Goal: Information Seeking & Learning: Learn about a topic

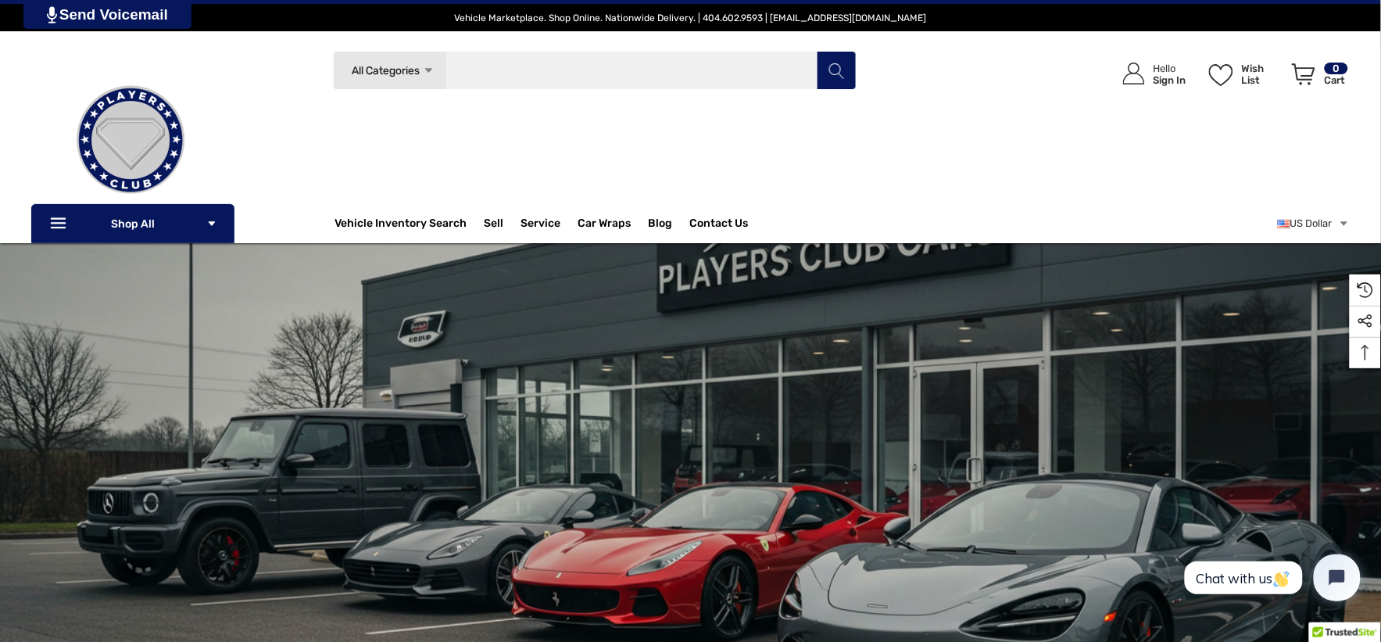
click at [491, 84] on input "Search" at bounding box center [595, 70] width 524 height 39
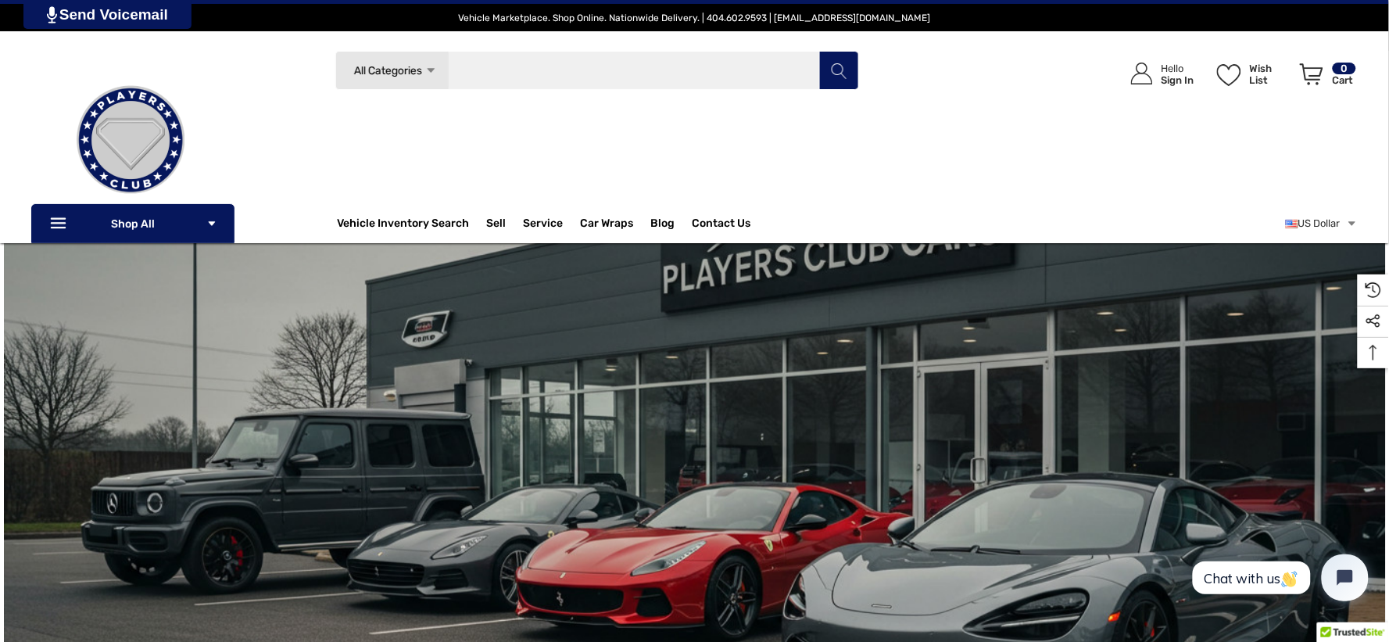
click at [491, 84] on input "Search" at bounding box center [597, 70] width 524 height 39
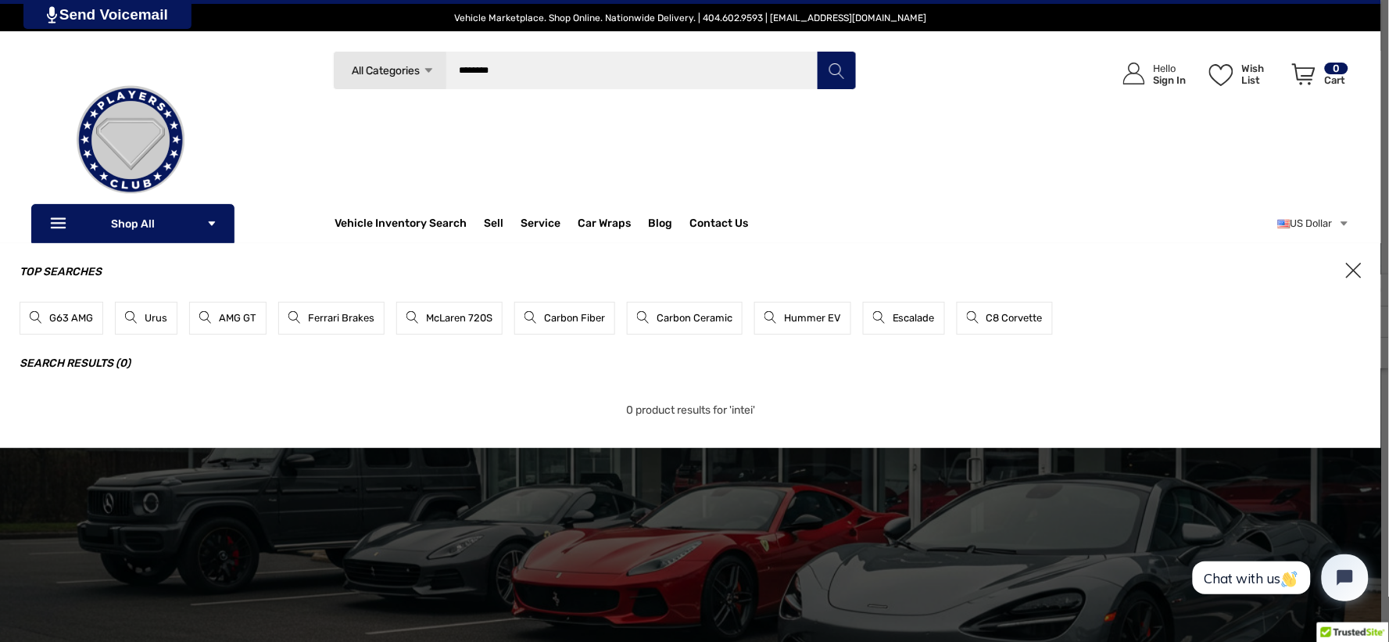
type input "********"
click at [817, 51] on button "Search" at bounding box center [836, 70] width 39 height 39
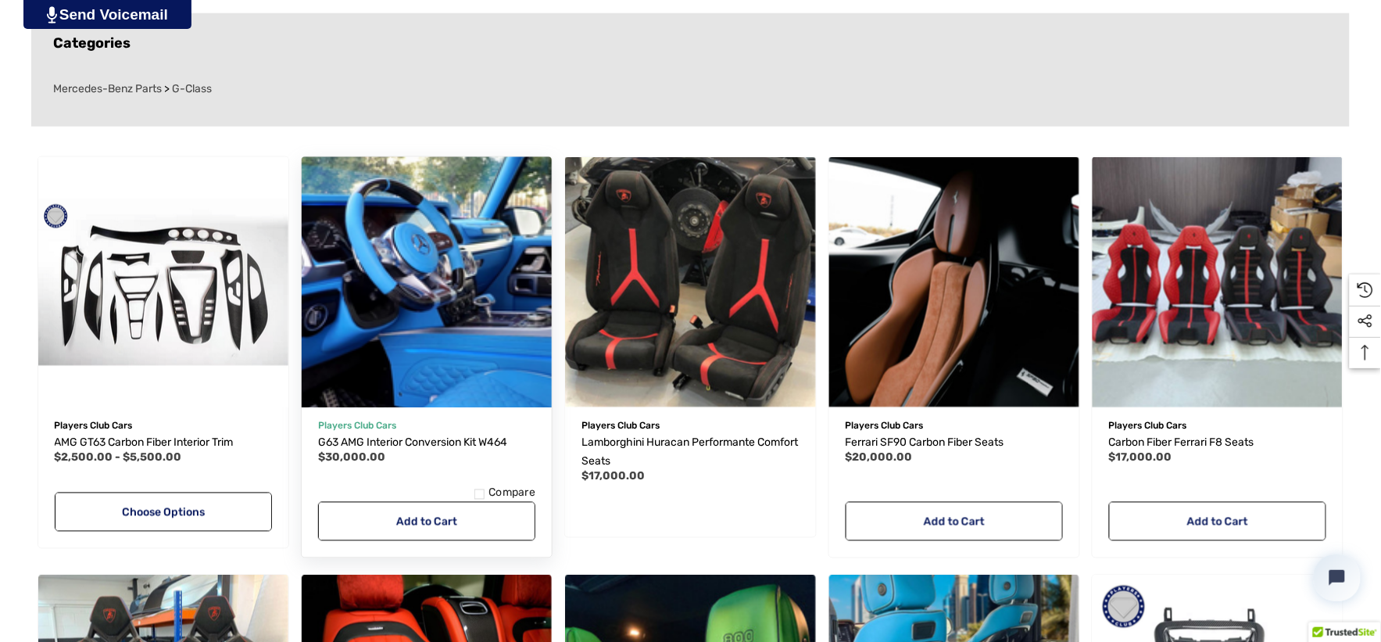
click at [412, 262] on img "G63 AMG Interior Conversion Kit W464,$30,000.00\a" at bounding box center [426, 282] width 275 height 275
click at [413, 262] on img "G63 AMG Interior Conversion Kit W464,$30,000.00\a" at bounding box center [426, 282] width 275 height 275
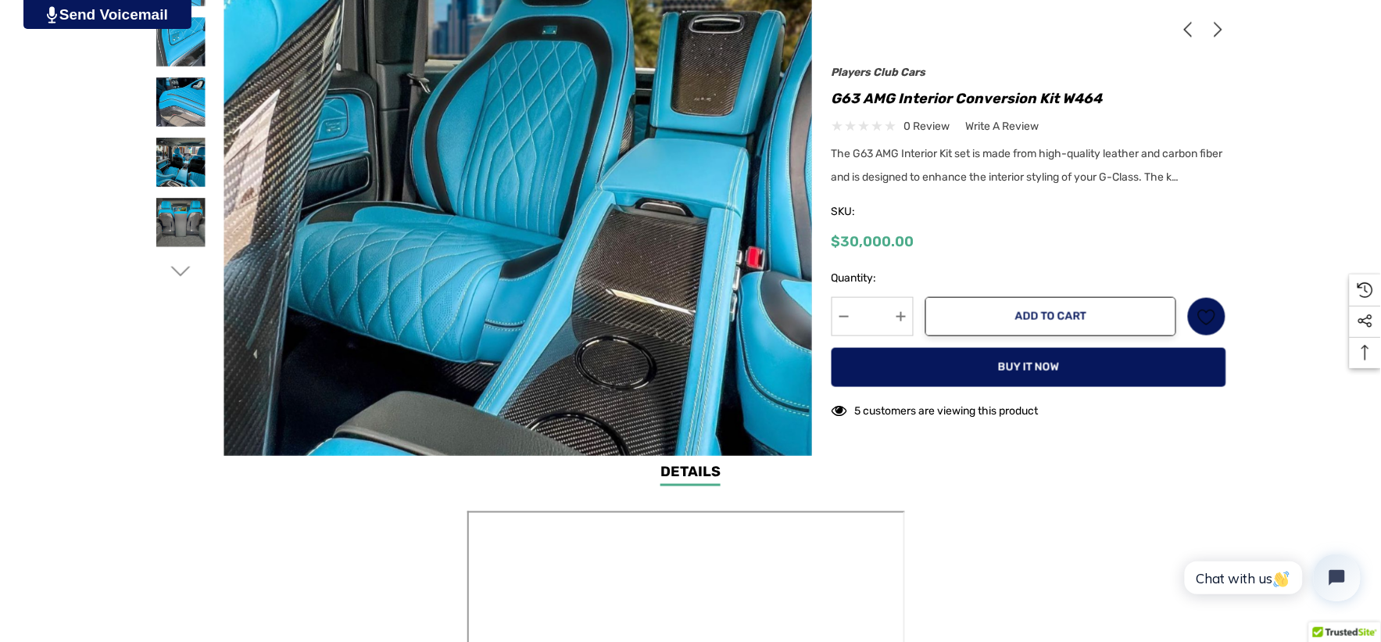
click at [182, 271] on use "Go to slide 3 of 8" at bounding box center [180, 271] width 20 height 9
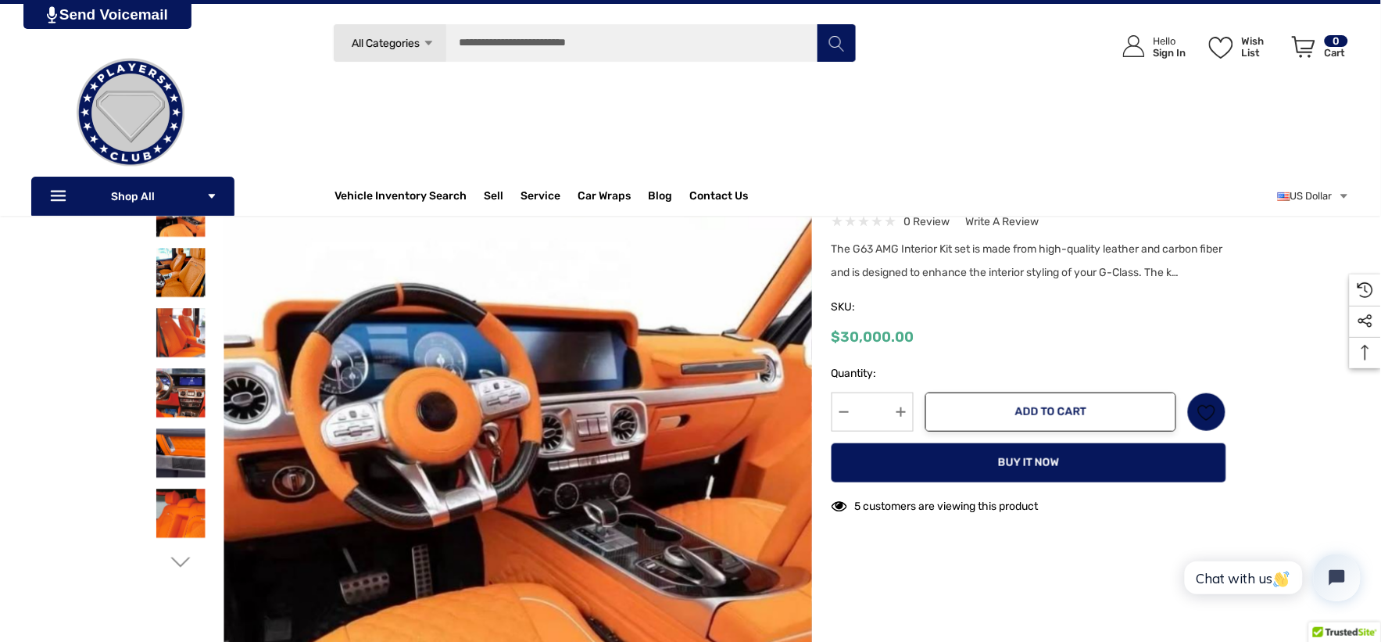
scroll to position [87, 0]
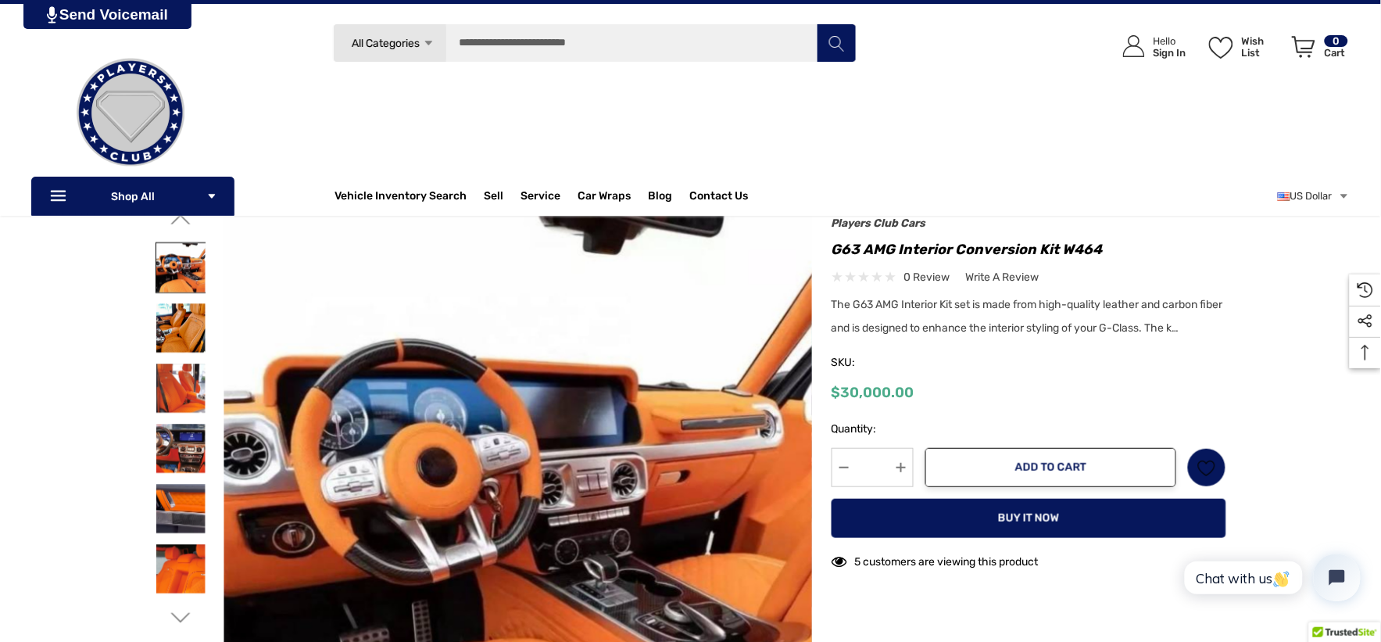
click at [170, 267] on img at bounding box center [180, 267] width 49 height 49
click at [174, 322] on img at bounding box center [180, 327] width 49 height 49
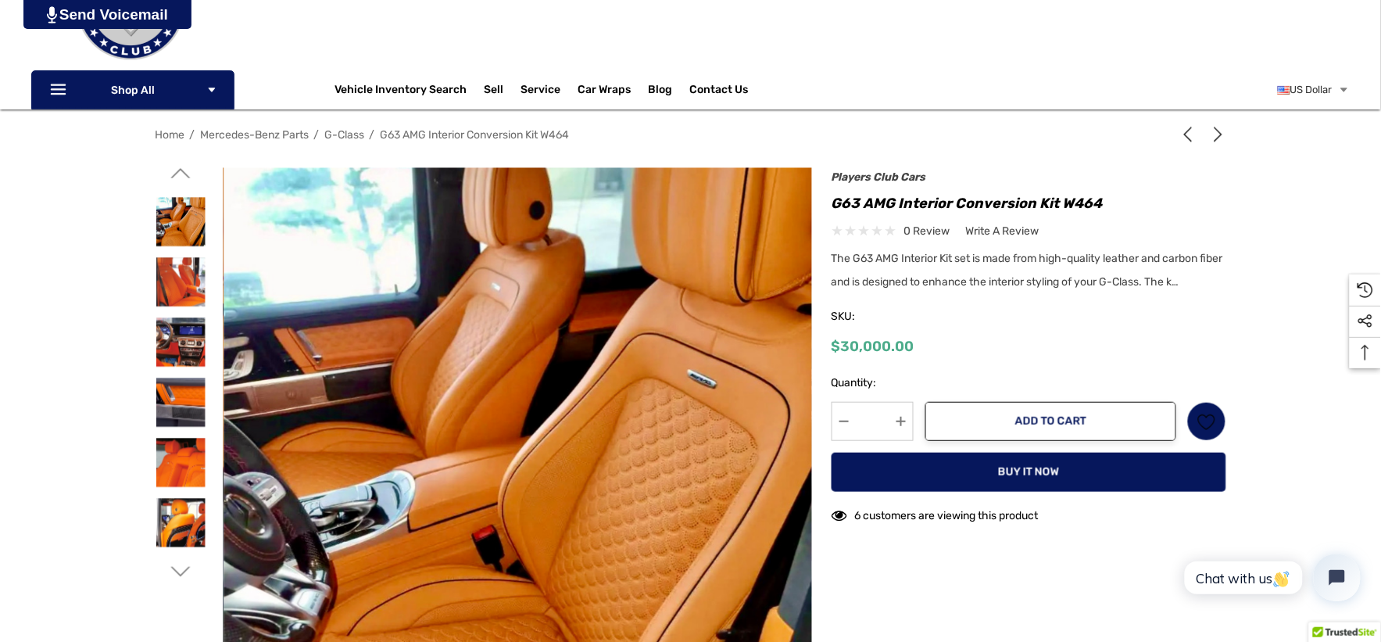
scroll to position [174, 0]
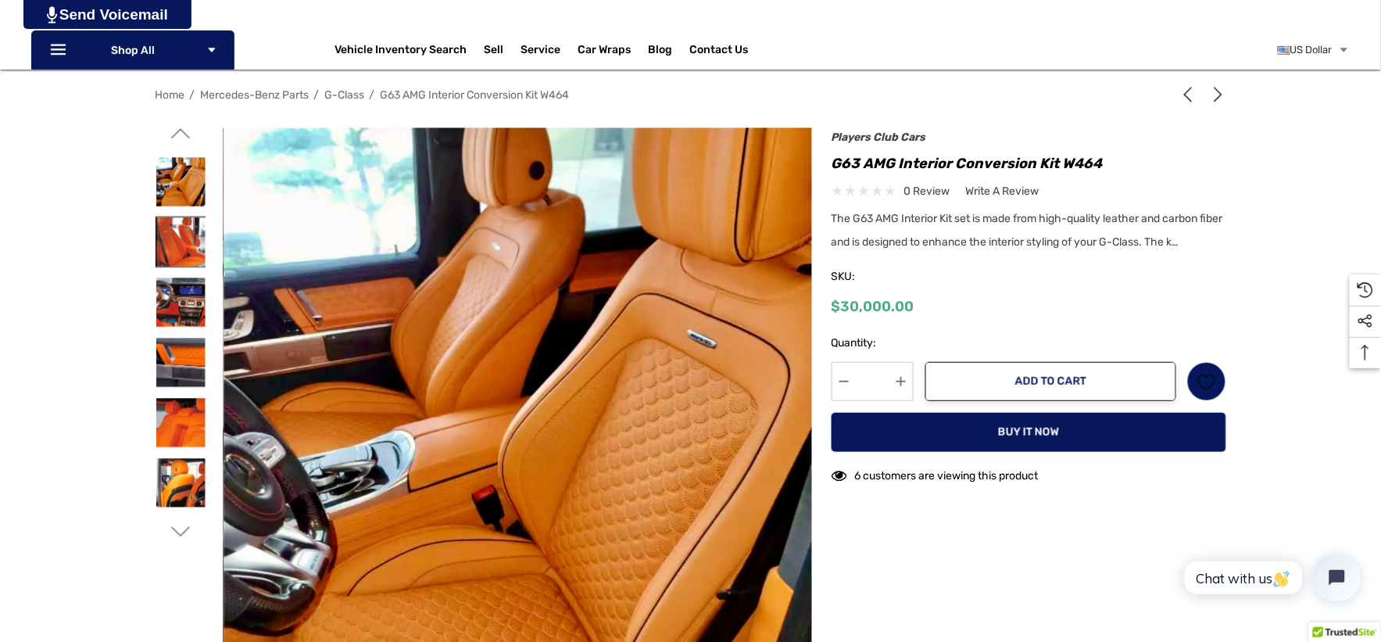
click at [189, 263] on img at bounding box center [180, 241] width 49 height 49
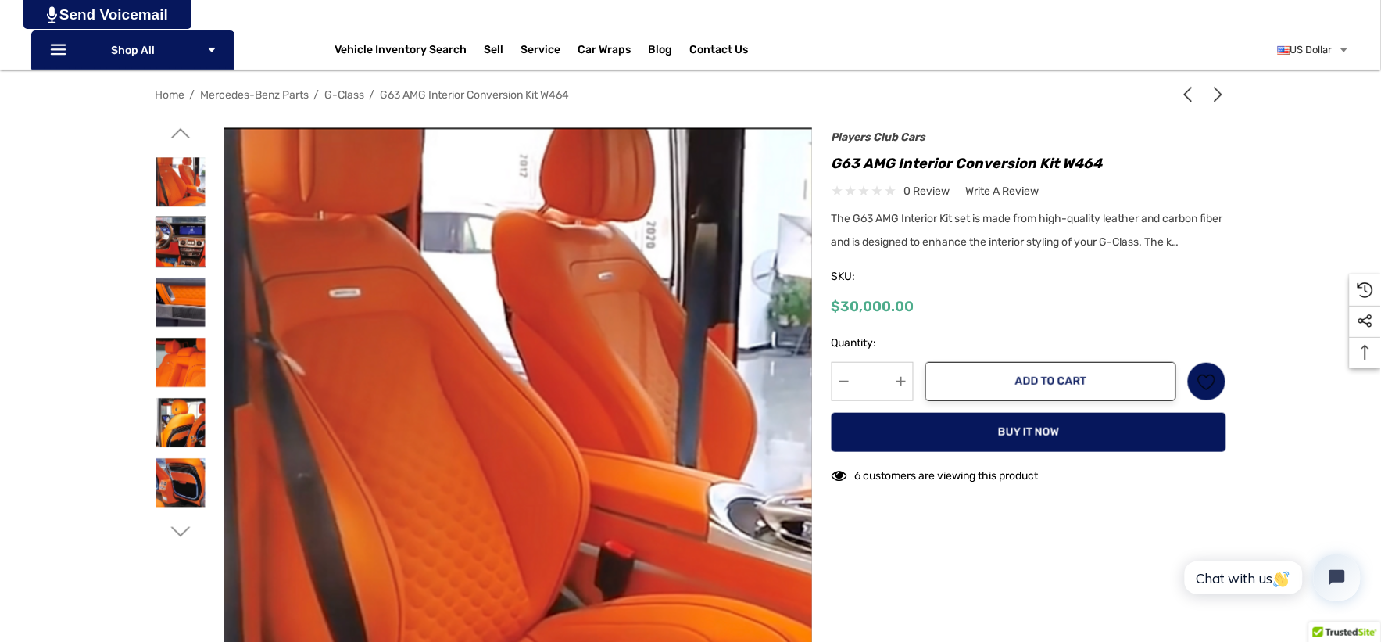
click at [188, 260] on img at bounding box center [180, 241] width 49 height 49
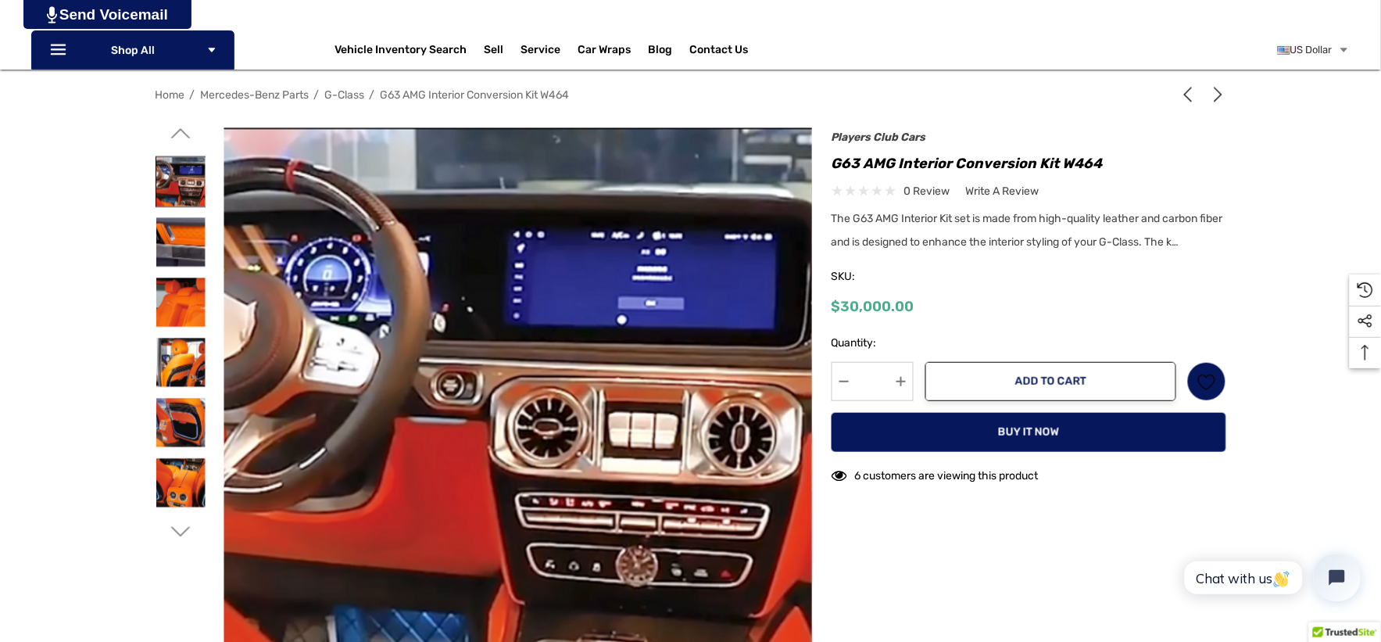
click at [188, 212] on div at bounding box center [181, 182] width 51 height 60
click at [181, 376] on img at bounding box center [180, 362] width 49 height 49
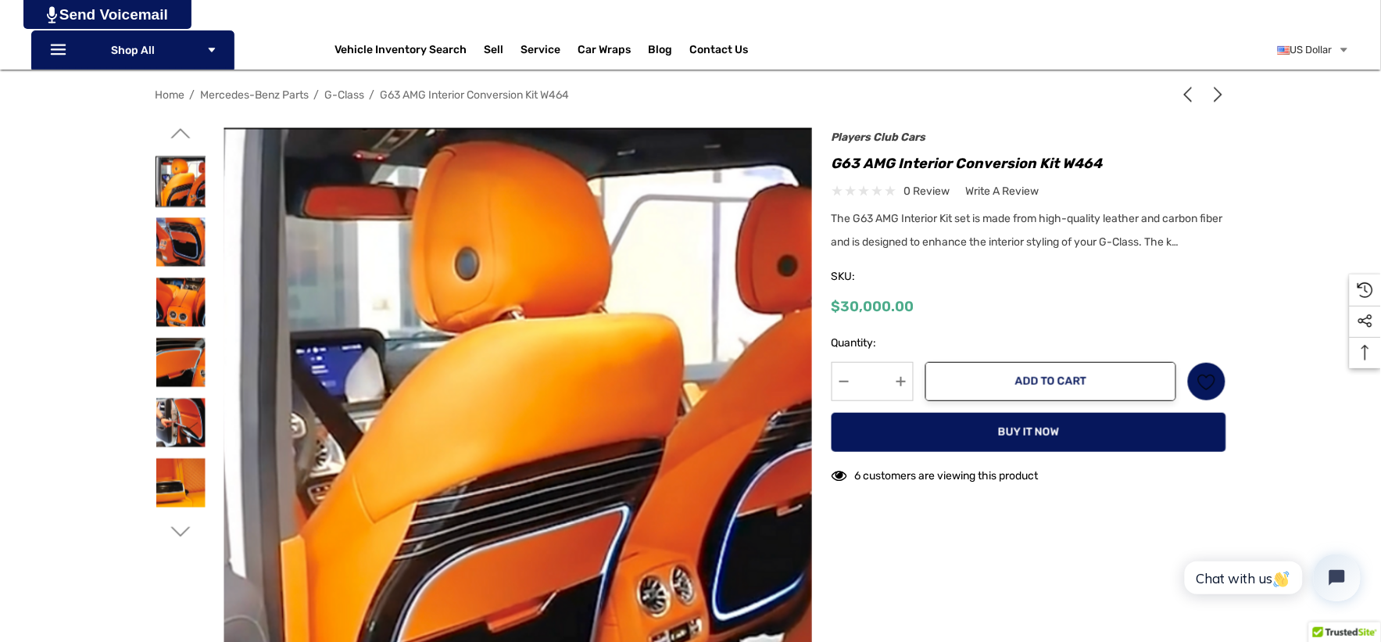
click at [181, 376] on div at bounding box center [181, 362] width 51 height 2588
click at [183, 138] on icon "Go to slide 3 of 8" at bounding box center [180, 134] width 20 height 20
click at [183, 137] on icon "Go to slide 3 of 8" at bounding box center [180, 134] width 20 height 20
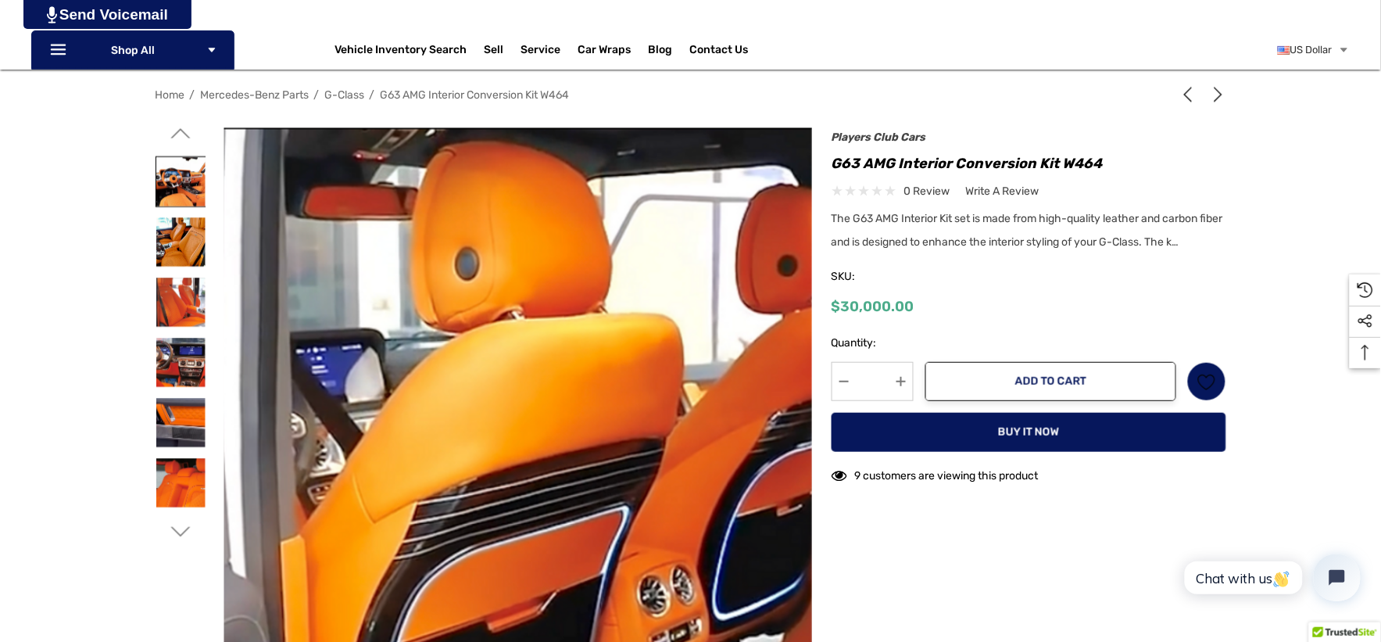
click at [188, 184] on img at bounding box center [180, 181] width 49 height 49
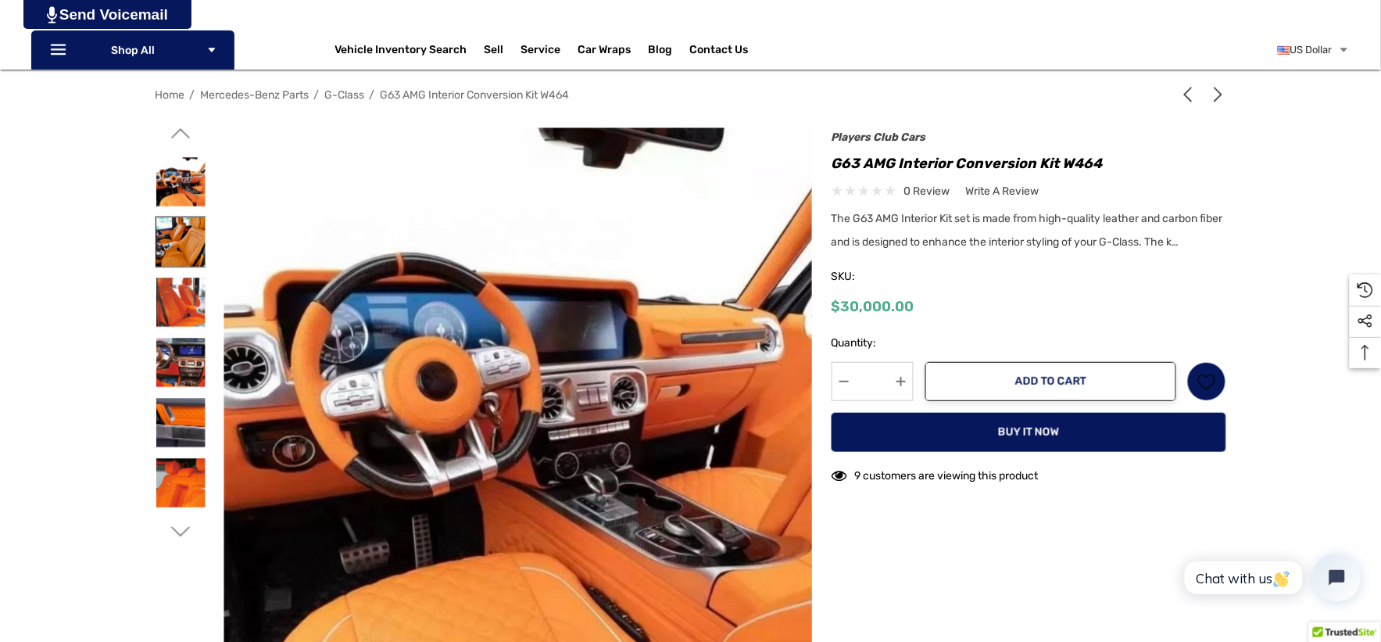
click at [188, 221] on img at bounding box center [180, 241] width 49 height 49
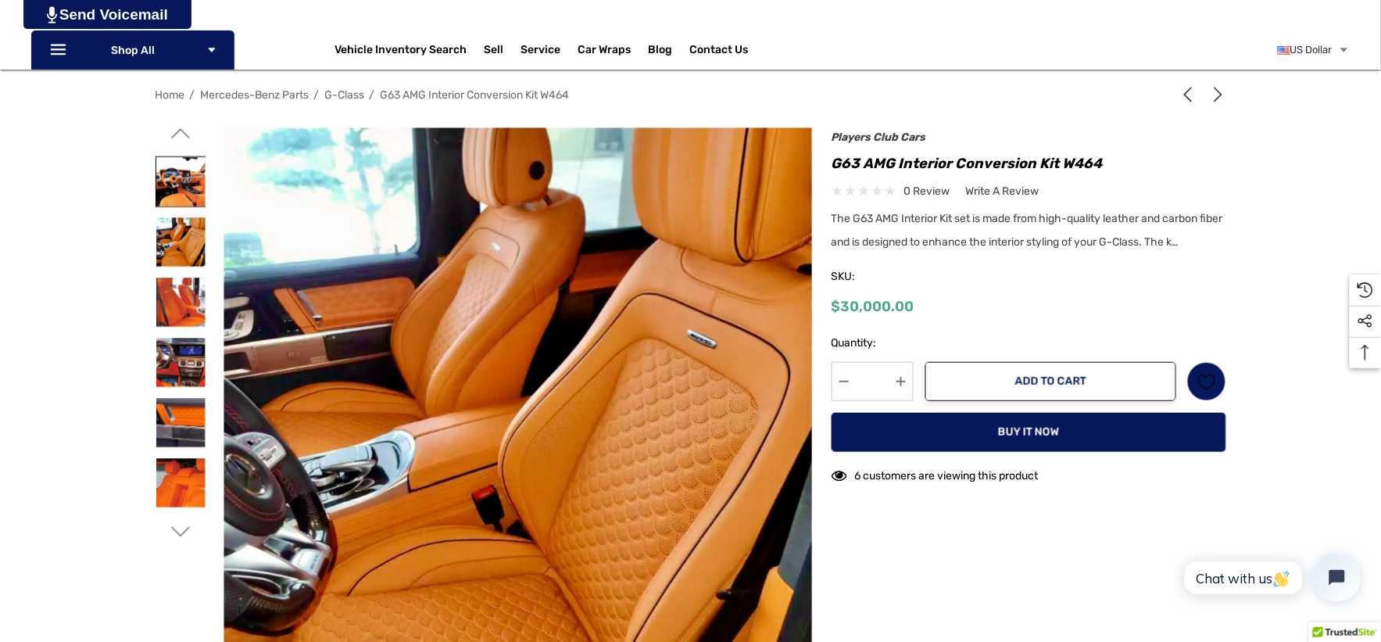
click at [184, 183] on img at bounding box center [180, 181] width 49 height 49
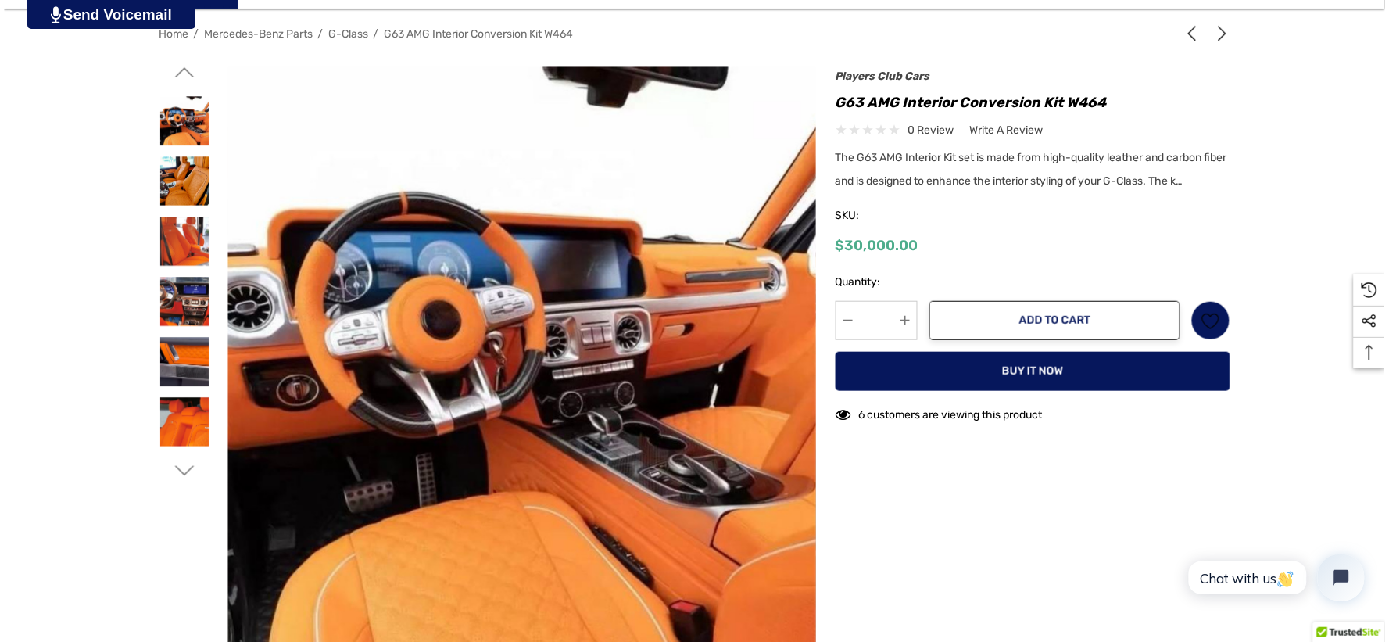
scroll to position [260, 0]
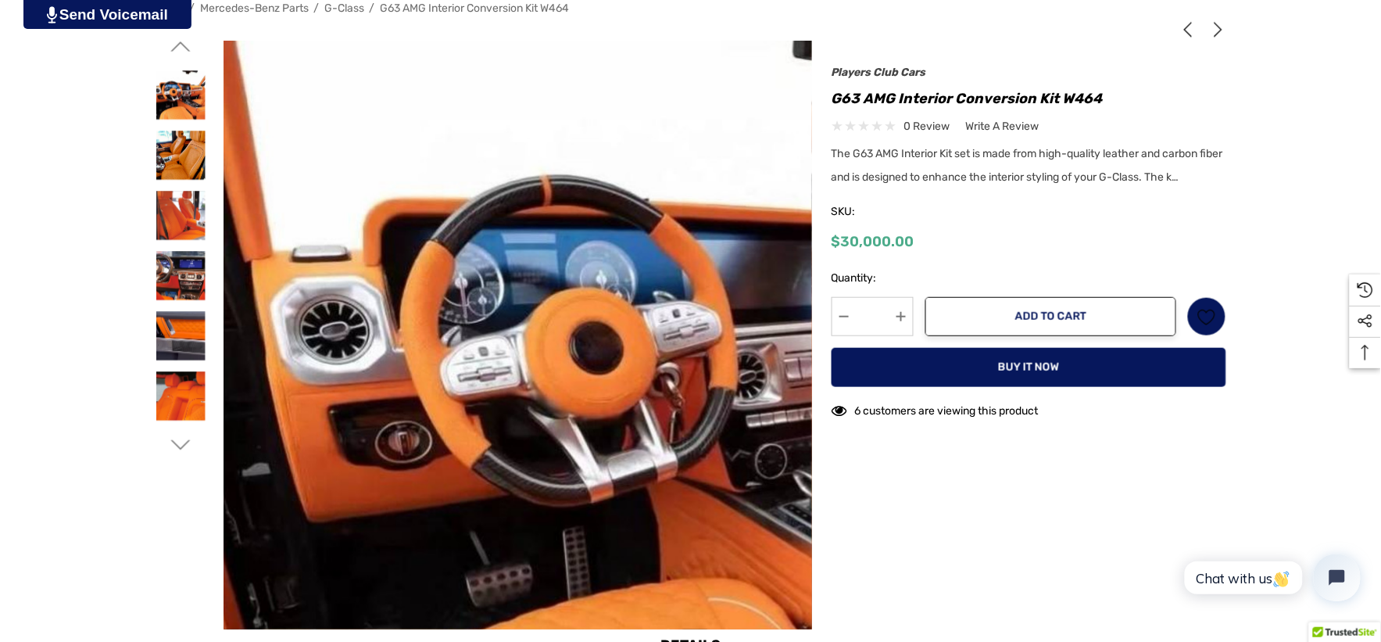
click at [252, 137] on img at bounding box center [705, 403] width 1001 height 792
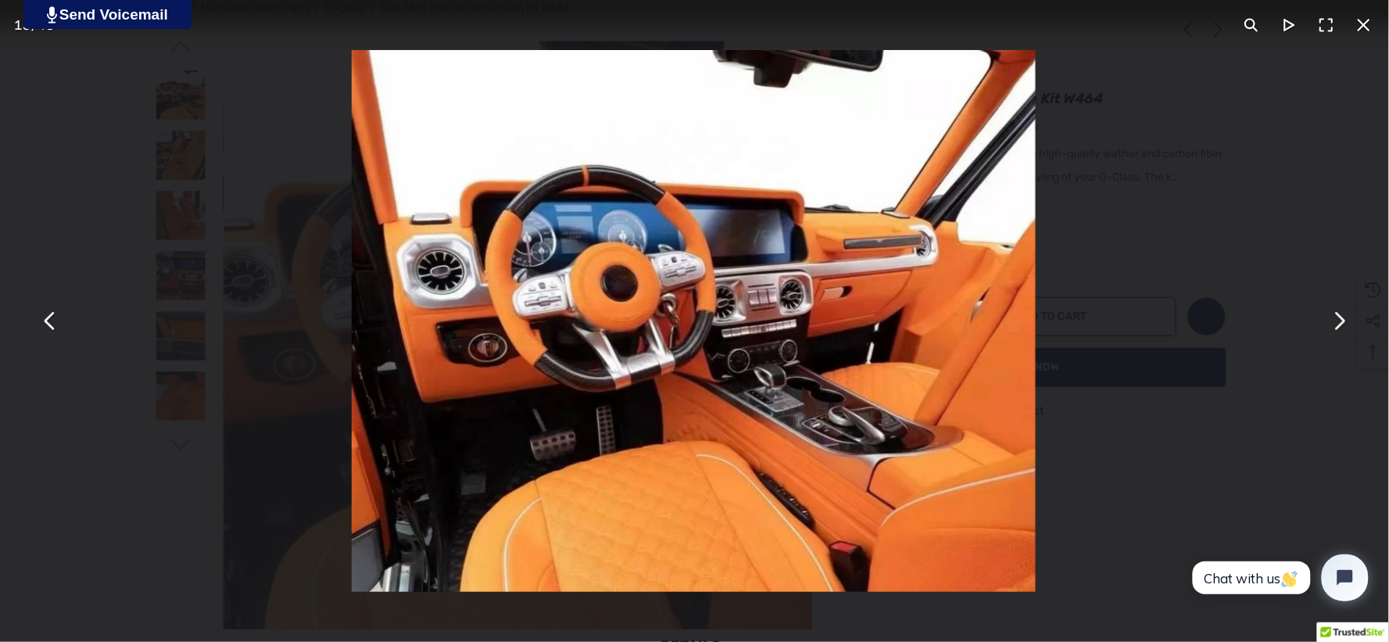
click at [1341, 310] on button "You can close this modal content with the ESC key" at bounding box center [1339, 322] width 38 height 38
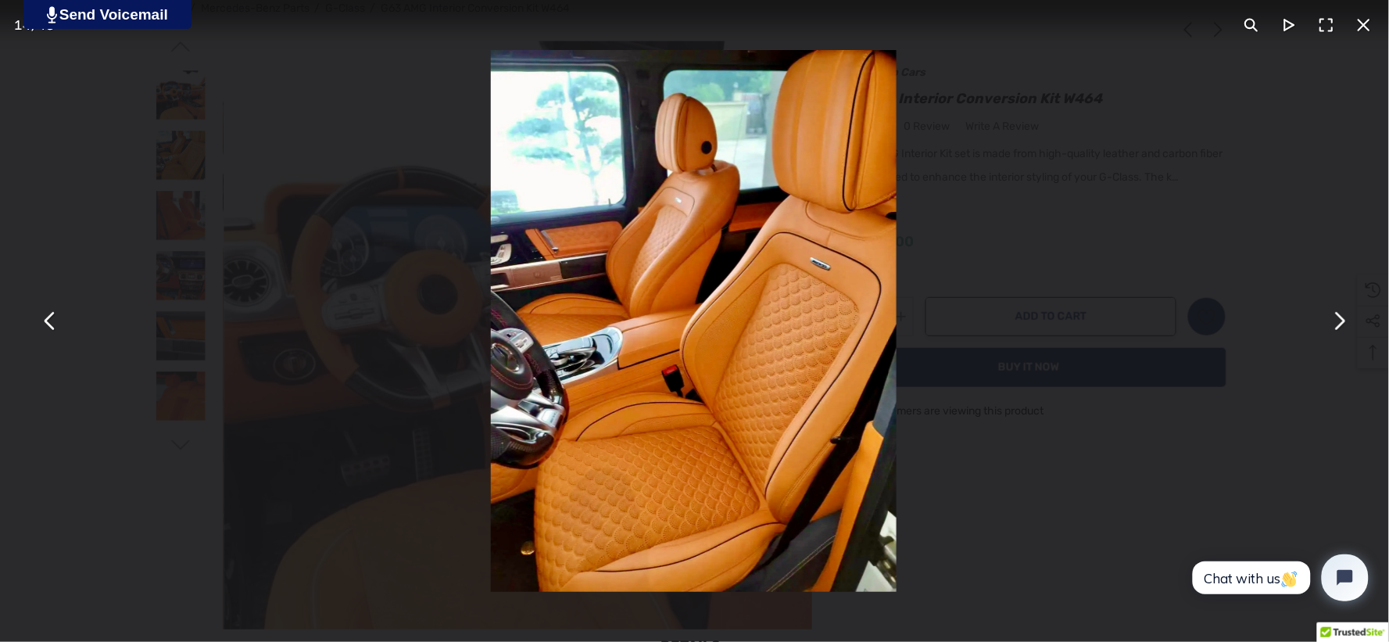
click at [55, 321] on button "You can close this modal content with the ESC key" at bounding box center [50, 322] width 38 height 38
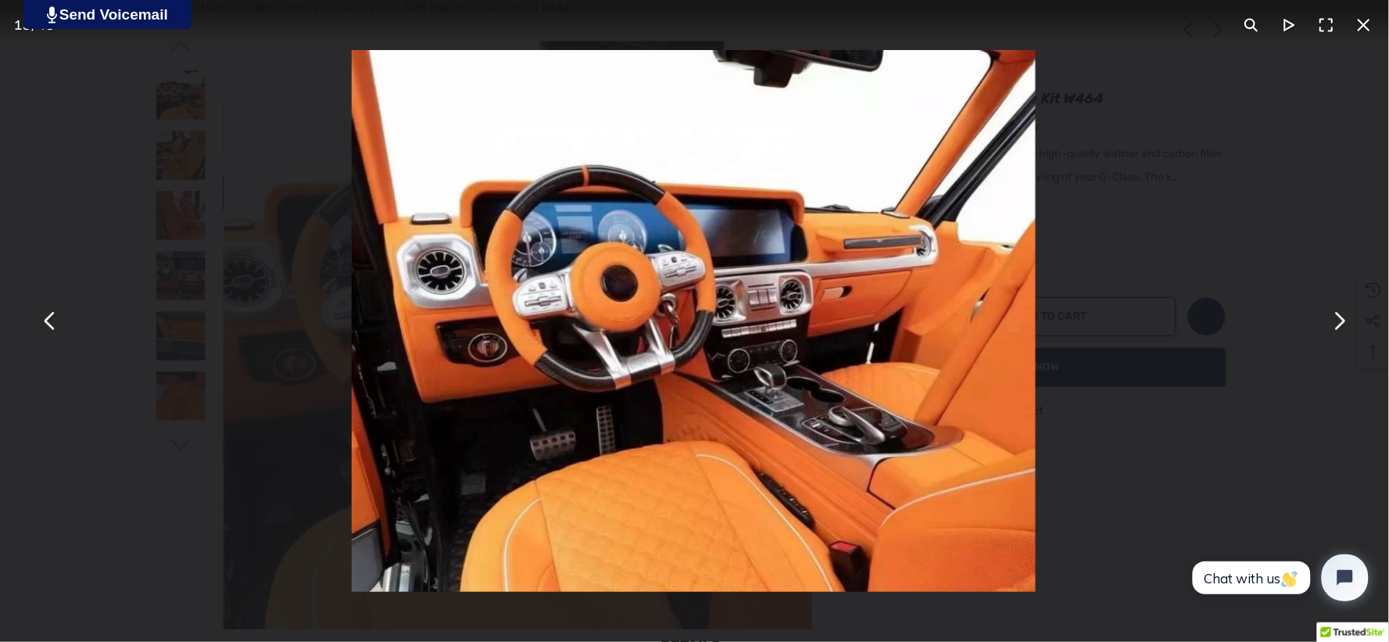
drag, startPoint x: 821, startPoint y: 235, endPoint x: 1343, endPoint y: 316, distance: 528.5
click at [1343, 316] on button "You can close this modal content with the ESC key" at bounding box center [1339, 322] width 38 height 38
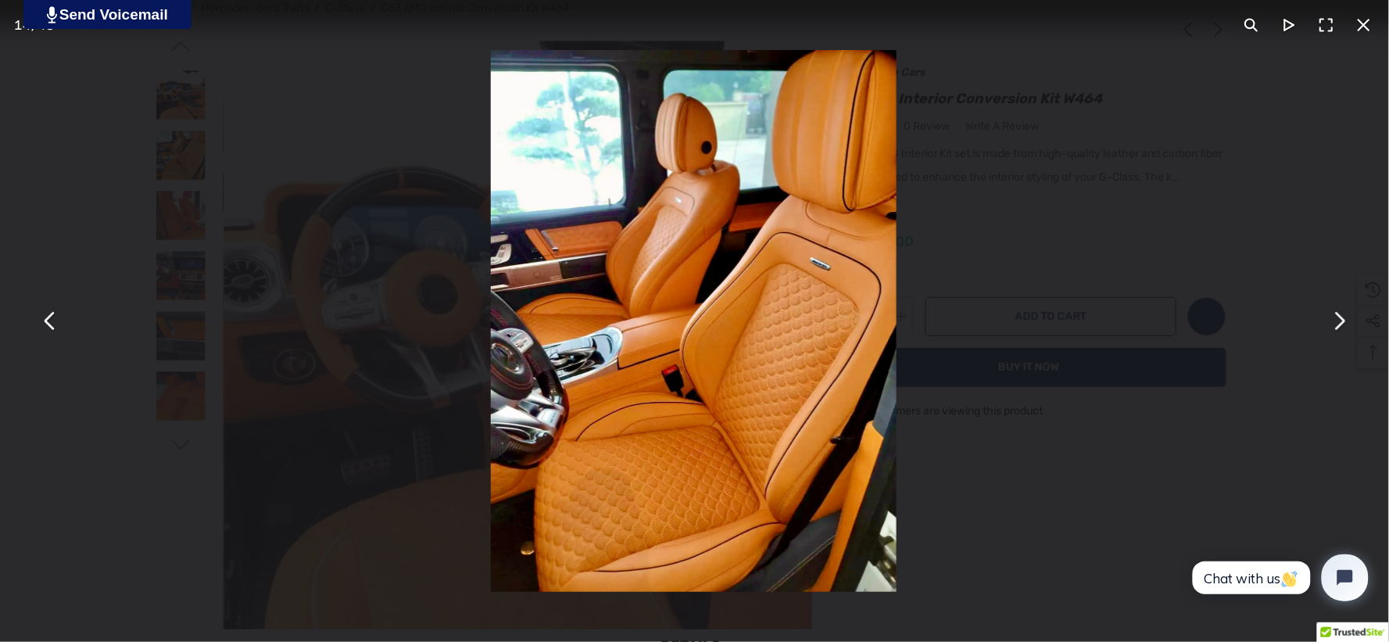
click at [44, 328] on button "You can close this modal content with the ESC key" at bounding box center [50, 322] width 38 height 38
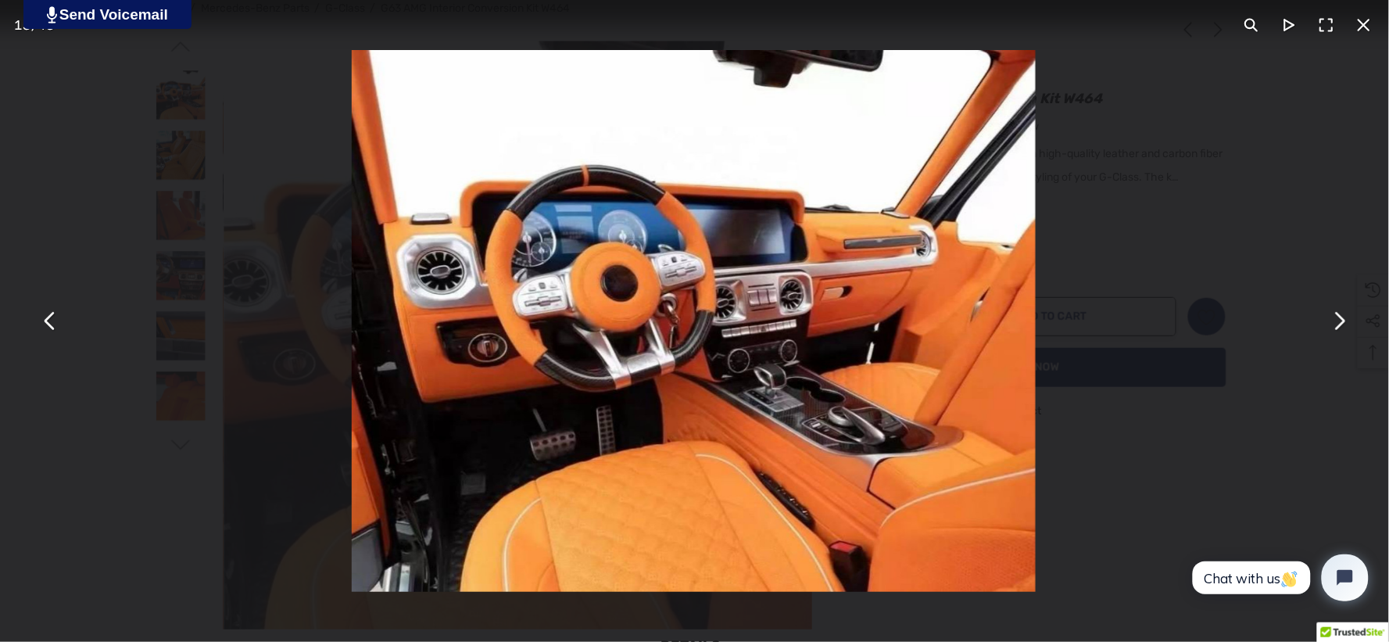
click at [811, 251] on img "You can close this modal content with the ESC key" at bounding box center [694, 321] width 685 height 542
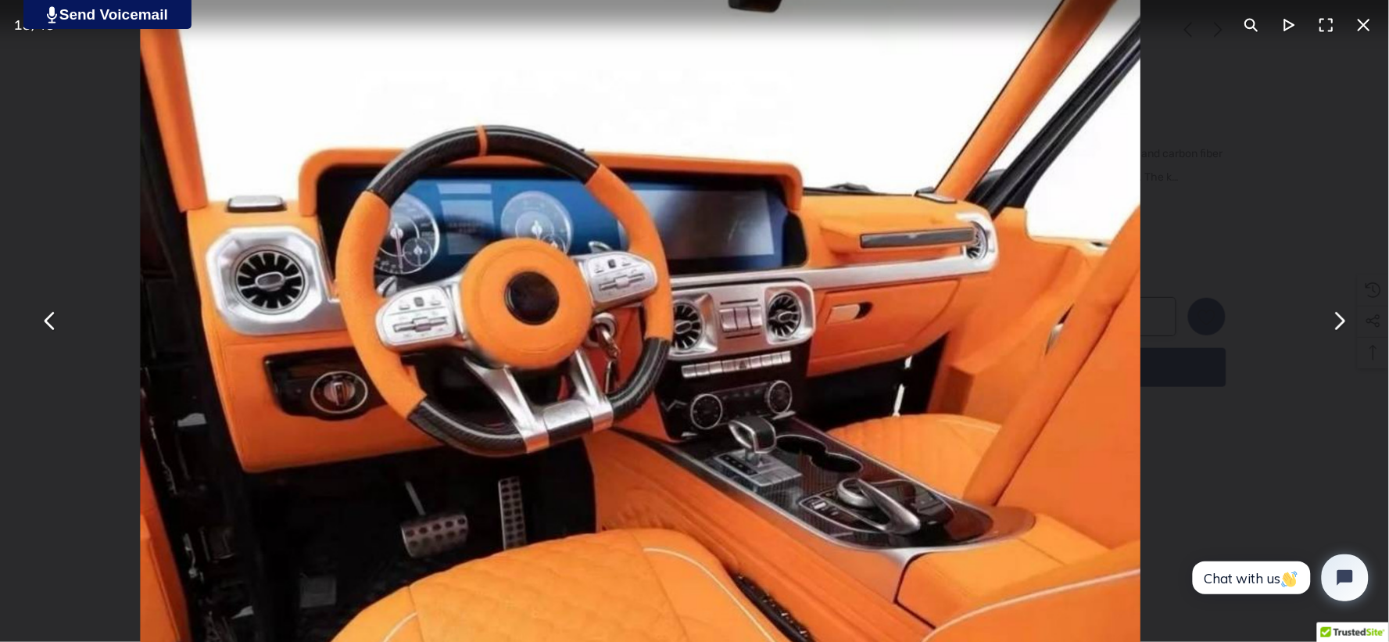
click at [862, 301] on img "You can close this modal content with the ESC key" at bounding box center [640, 353] width 1001 height 792
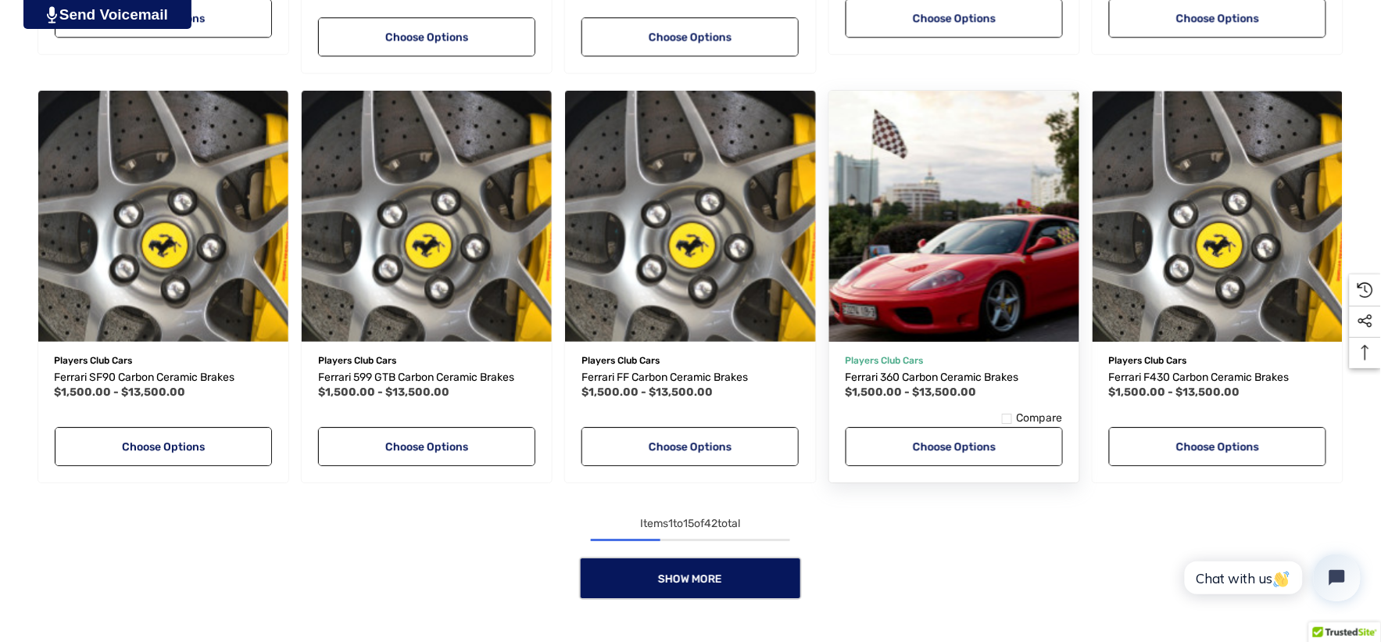
scroll to position [1476, 0]
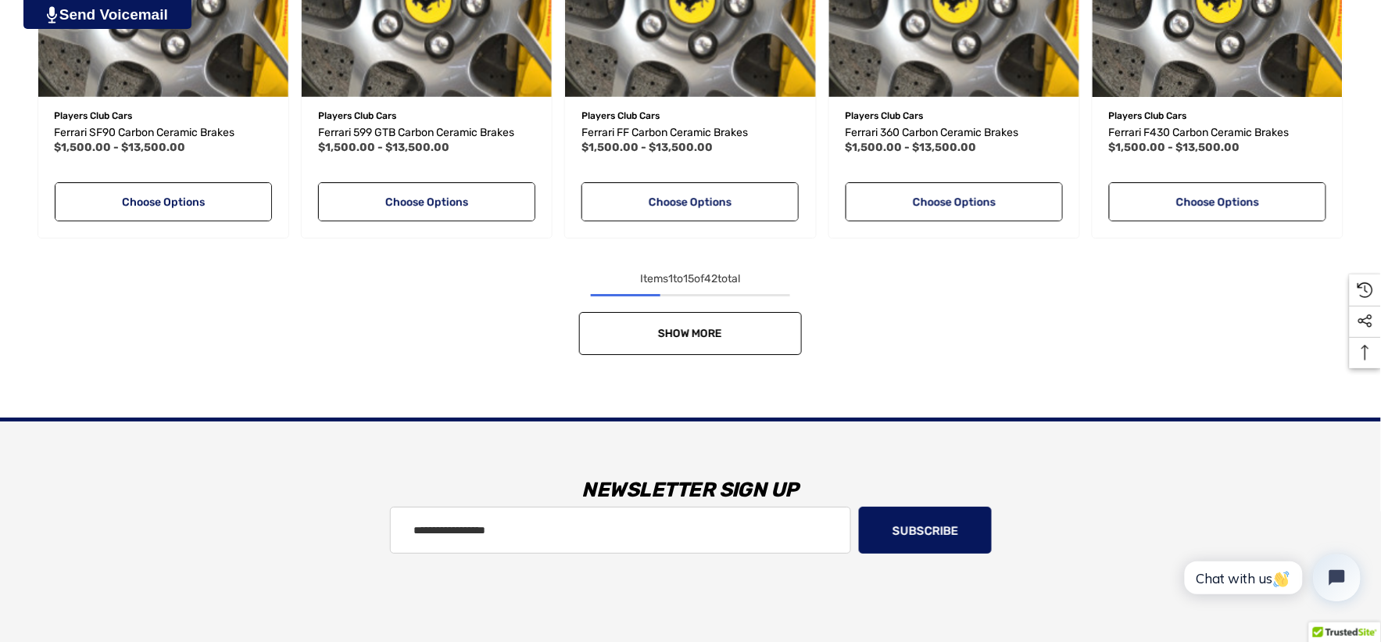
click at [740, 346] on link "Show More" at bounding box center [690, 333] width 223 height 43
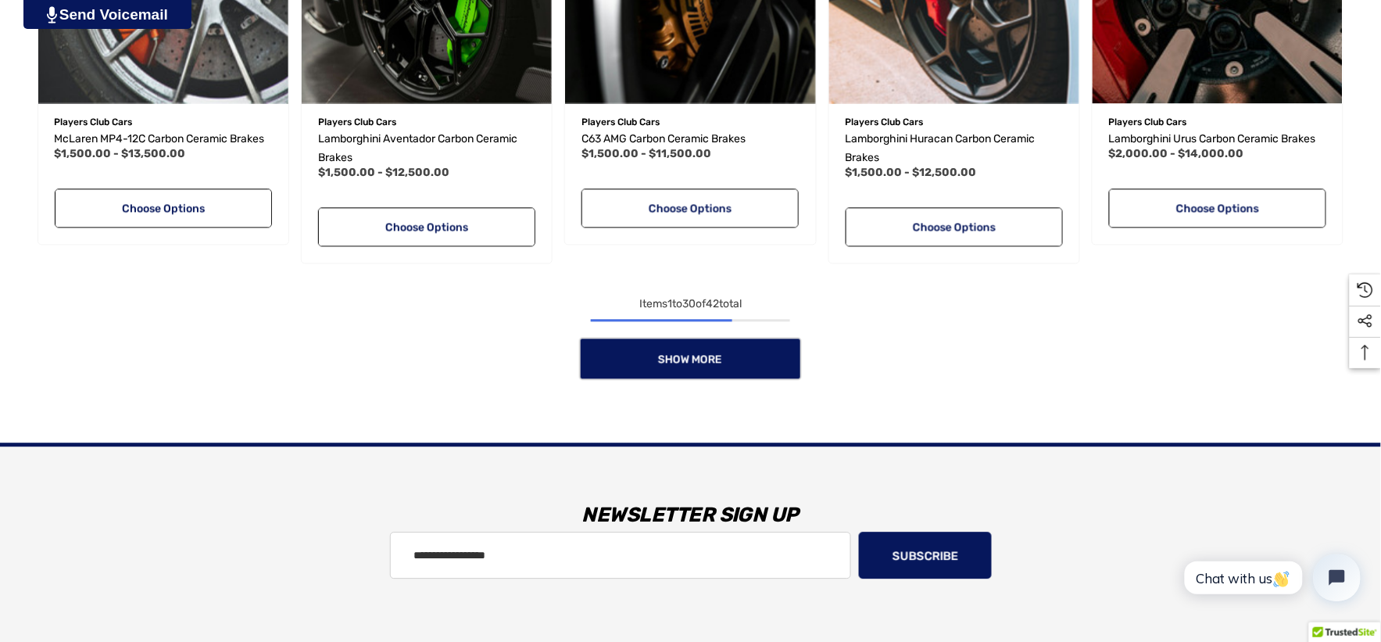
scroll to position [2779, 0]
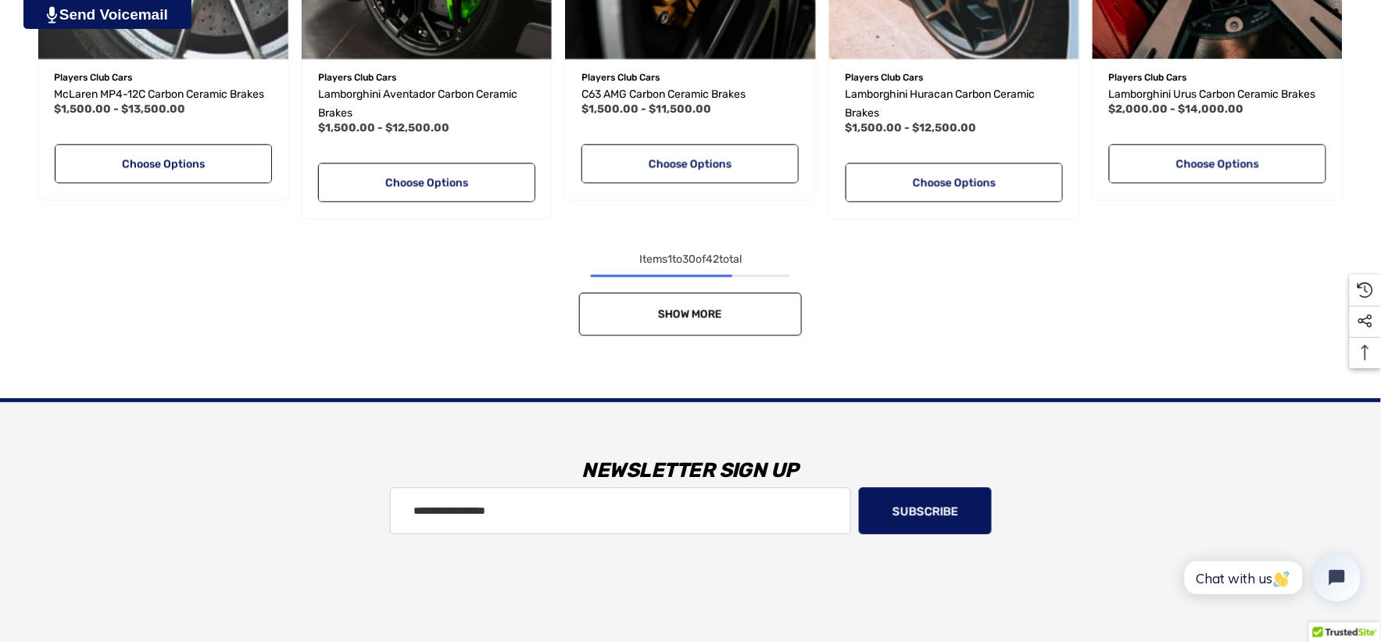
click at [613, 317] on link "Show More" at bounding box center [690, 313] width 223 height 43
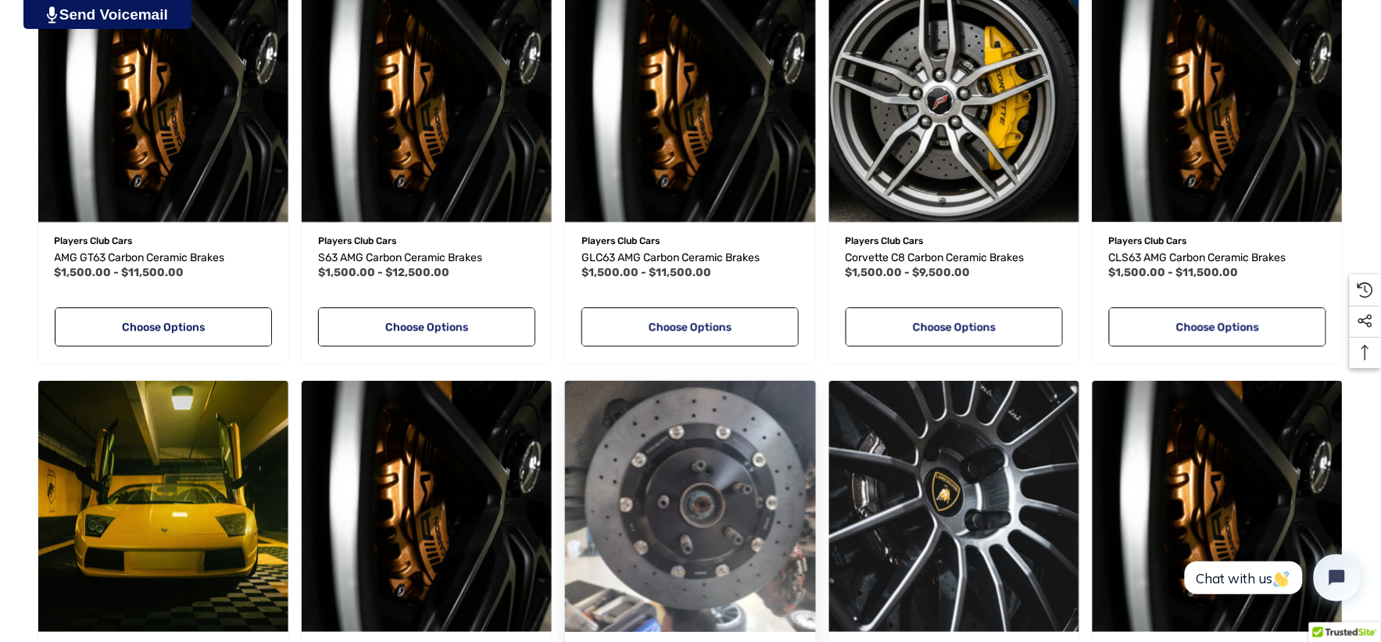
scroll to position [3300, 0]
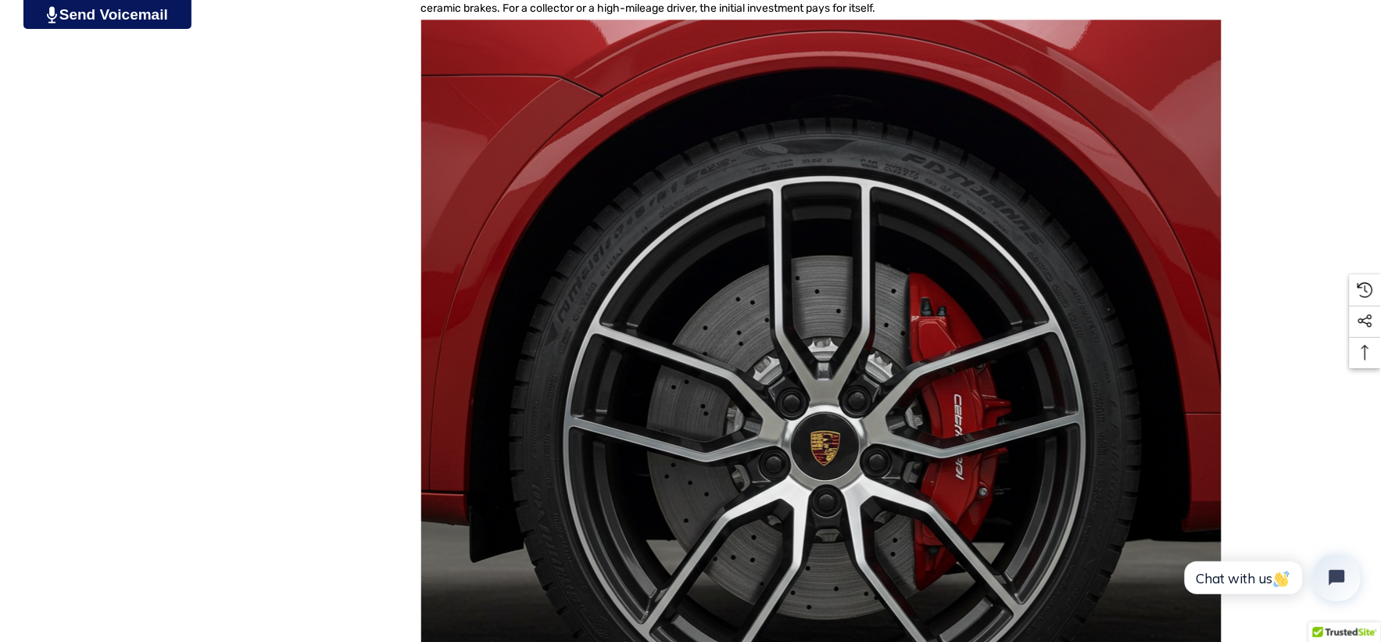
scroll to position [4951, 0]
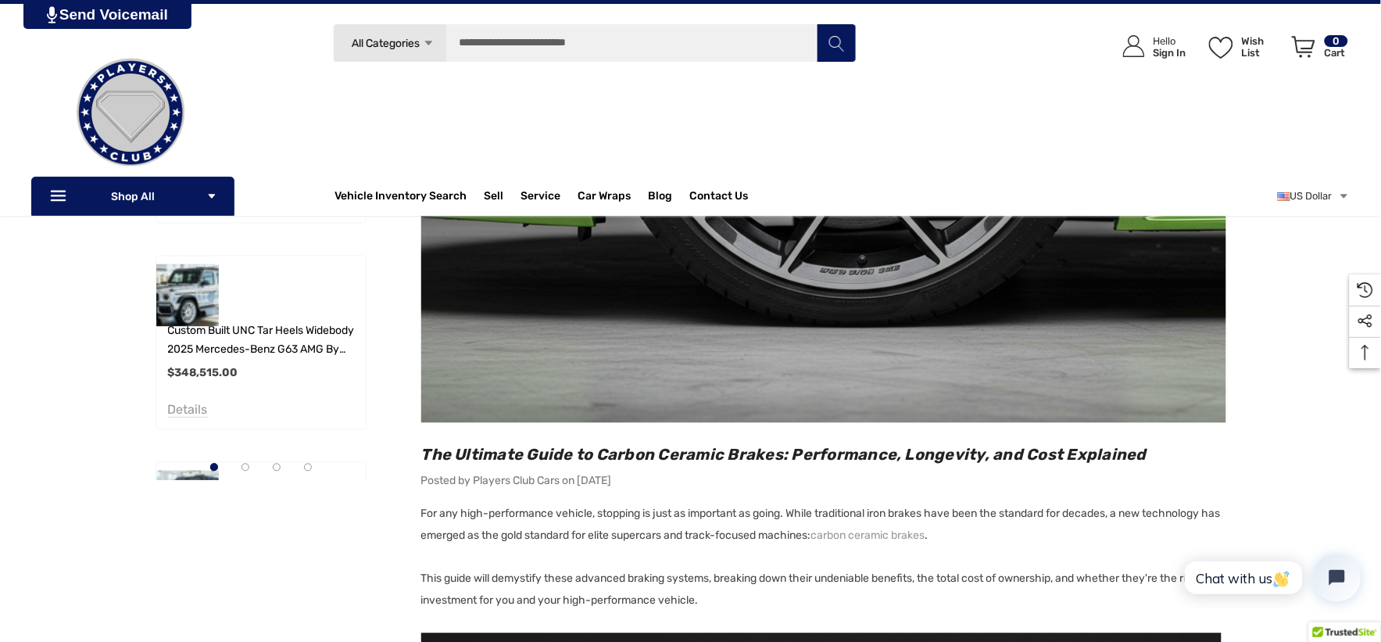
scroll to position [694, 0]
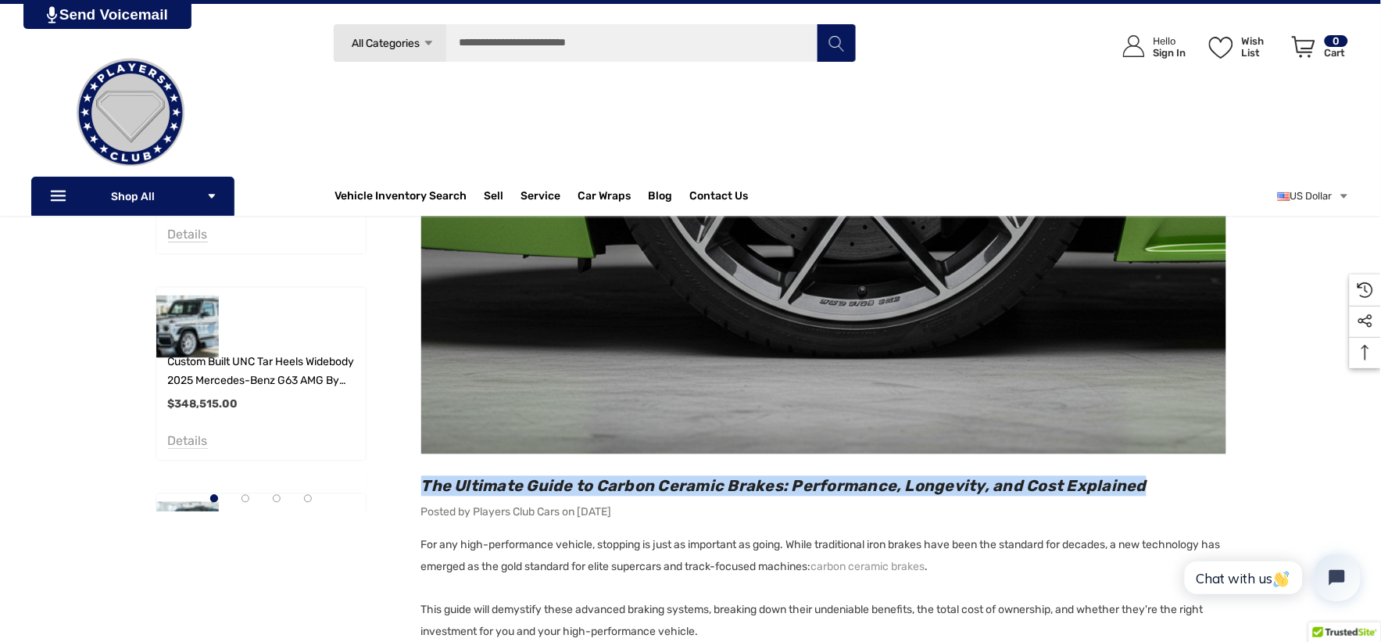
click at [1157, 487] on h2 "The Ultimate Guide to Carbon Ceramic Brakes: Performance, Longevity, and Cost E…" at bounding box center [823, 486] width 805 height 20
copy span "The Ultimate Guide to Carbon Ceramic Brakes: Performance, Longevity, and Cost E…"
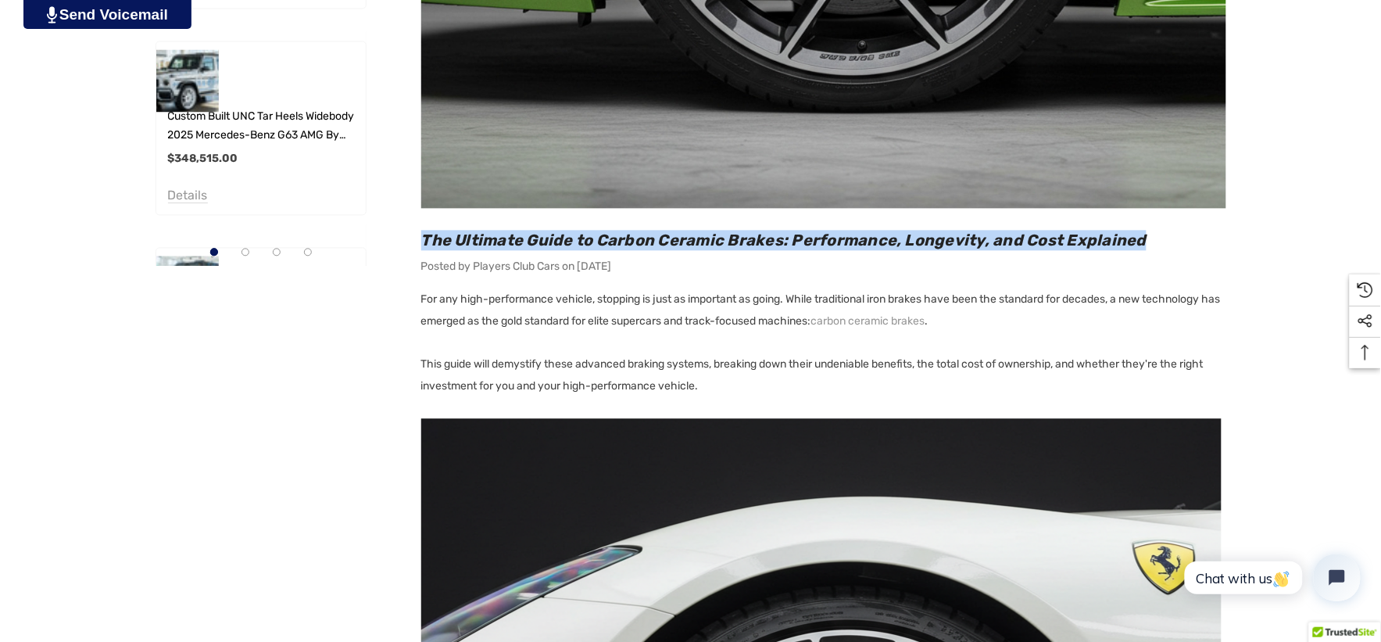
scroll to position [955, 0]
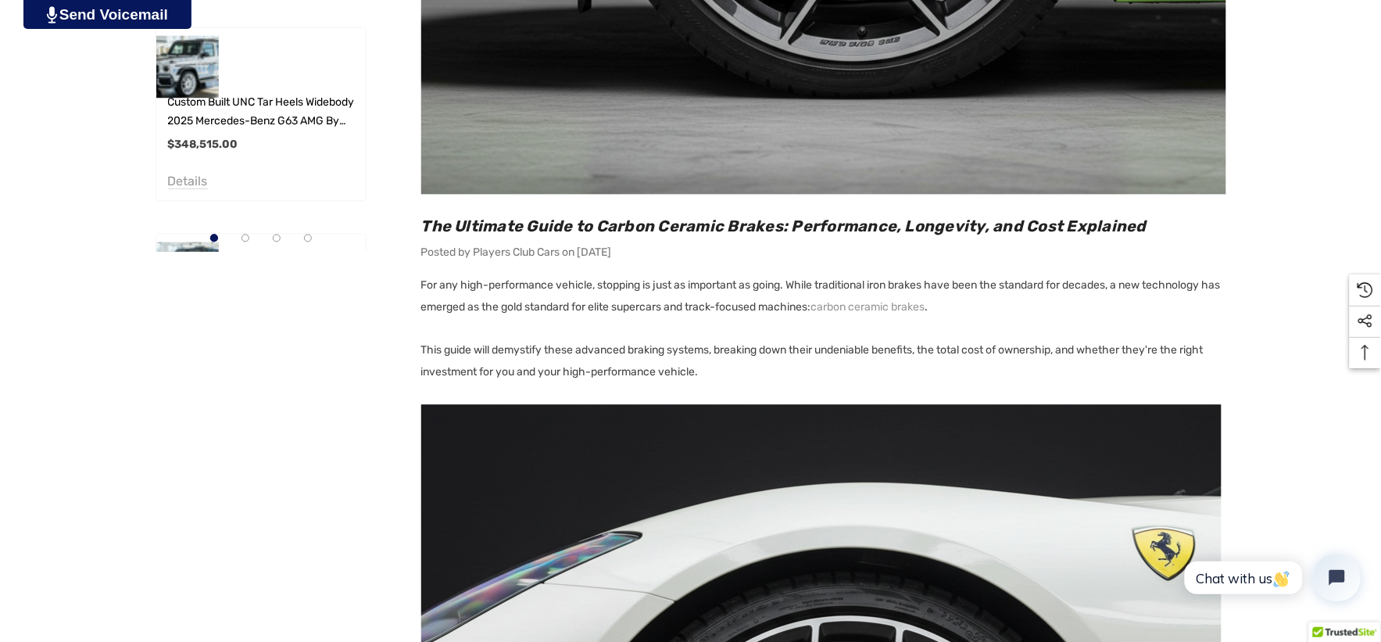
click at [422, 349] on p "This guide will demystify these advanced braking systems, breaking down their u…" at bounding box center [823, 361] width 805 height 44
click at [720, 369] on p "This guide will demystify these advanced braking systems, breaking down their u…" at bounding box center [823, 361] width 805 height 44
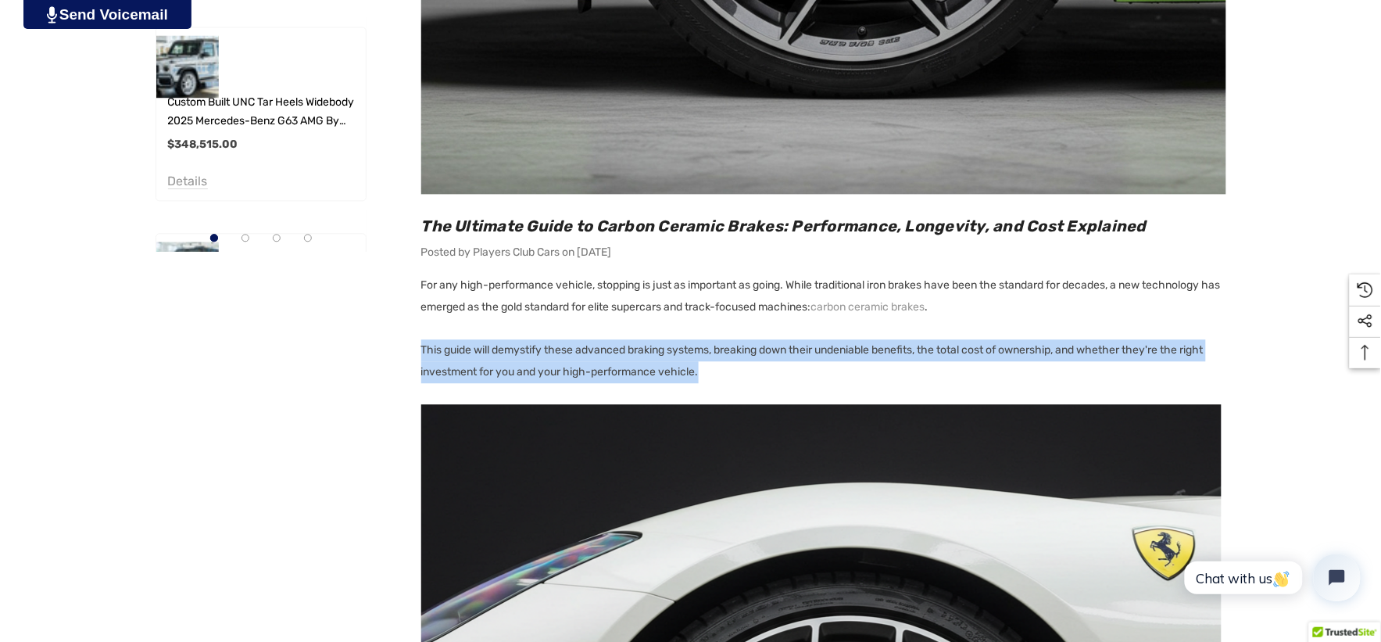
click at [720, 369] on p "This guide will demystify these advanced braking systems, breaking down their u…" at bounding box center [823, 361] width 805 height 44
copy div "This guide will demystify these advanced braking systems, breaking down their u…"
